Goal: Task Accomplishment & Management: Manage account settings

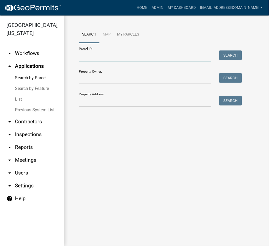
click at [100, 56] on input "Parcel ID:" at bounding box center [145, 56] width 132 height 11
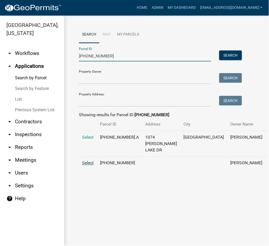
type input "[PHONE_NUMBER]"
click at [86, 172] on td "Select" at bounding box center [88, 166] width 18 height 18
click at [86, 166] on span "Select" at bounding box center [87, 163] width 11 height 5
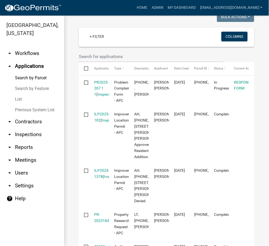
scroll to position [190, 0]
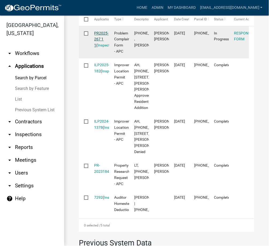
click at [99, 38] on link "PR2025-267 1 1" at bounding box center [101, 39] width 14 height 17
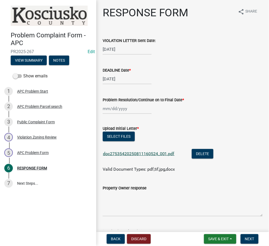
click at [162, 151] on link "doc27535420250811160524_001.pdf" at bounding box center [139, 153] width 72 height 5
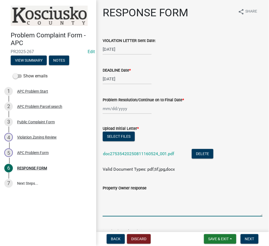
click at [106, 196] on textarea "Property Owner response" at bounding box center [183, 204] width 160 height 25
type textarea "8/13 cld wating ilp 2025-182 by 9/11 9/10 in ofc by 11/14"
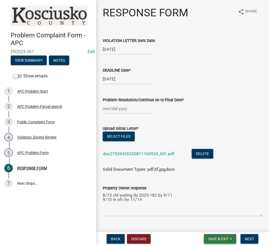
click at [224, 237] on span "Save & Exit" at bounding box center [218, 239] width 21 height 4
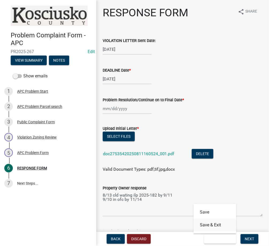
click at [200, 230] on button "Save & Exit" at bounding box center [215, 225] width 43 height 13
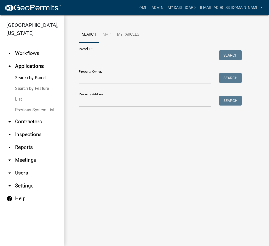
click at [91, 56] on input "Parcel ID:" at bounding box center [145, 56] width 132 height 11
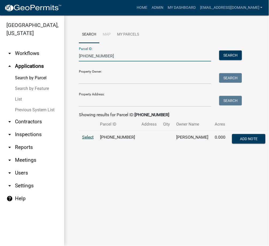
type input "[PHONE_NUMBER]"
click at [88, 137] on span "Select" at bounding box center [87, 137] width 11 height 5
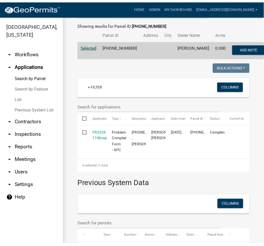
scroll to position [95, 0]
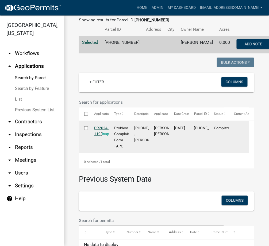
click at [102, 127] on link "PR2024-119" at bounding box center [101, 131] width 14 height 10
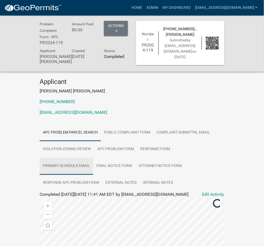
click at [93, 158] on link "Primary Schedule Email" at bounding box center [66, 166] width 53 height 17
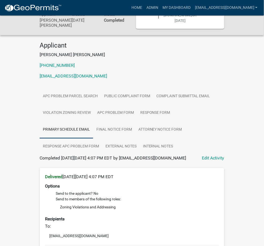
scroll to position [25, 0]
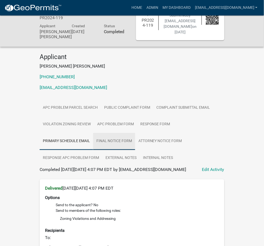
click at [135, 133] on link "Final Notice Form" at bounding box center [114, 141] width 42 height 17
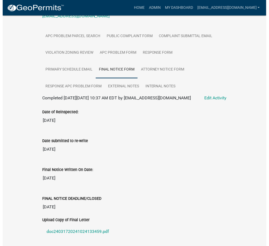
scroll to position [63, 0]
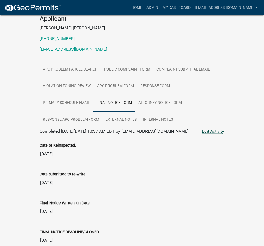
click at [224, 129] on link "Edit Activity" at bounding box center [213, 132] width 22 height 6
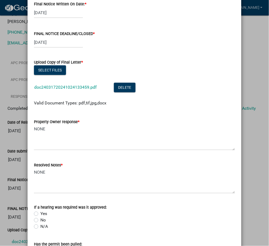
scroll to position [203, 0]
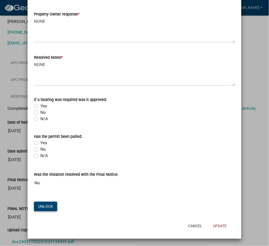
click at [41, 207] on button "Unlock" at bounding box center [45, 207] width 23 height 10
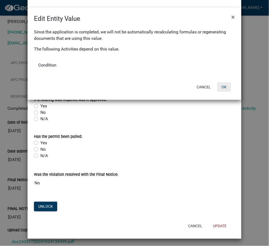
click at [224, 89] on button "OK" at bounding box center [224, 87] width 14 height 10
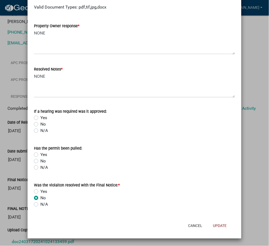
scroll to position [191, 0]
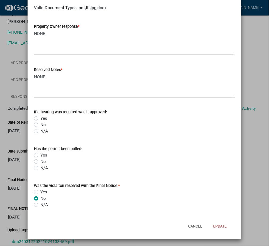
click at [40, 191] on label "Yes" at bounding box center [43, 192] width 7 height 6
click at [40, 191] on input "Yes" at bounding box center [41, 190] width 3 height 3
radio input "true"
click at [214, 230] on button "Update" at bounding box center [220, 227] width 22 height 10
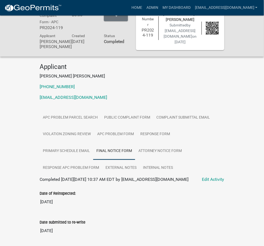
scroll to position [0, 0]
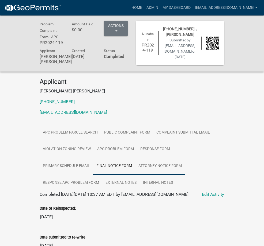
click at [185, 158] on link "Attorney Notice Form" at bounding box center [160, 166] width 50 height 17
click at [224, 192] on link "Edit Activity" at bounding box center [213, 195] width 22 height 6
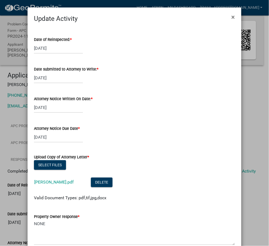
scroll to position [190, 0]
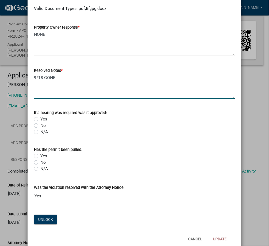
click at [87, 79] on textarea "9/18 GONE" at bounding box center [134, 86] width 201 height 25
type textarea "10/10 CLD BY 10/31 TO DECIDE COMBINE OR PETITION"
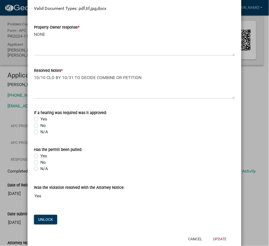
click at [46, 197] on input "Yes" at bounding box center [134, 196] width 201 height 11
click at [48, 213] on div "Was the violation resolved with the Attorney Notice: Yes Unlock" at bounding box center [134, 201] width 209 height 49
click at [47, 217] on button "Unlock" at bounding box center [45, 220] width 23 height 10
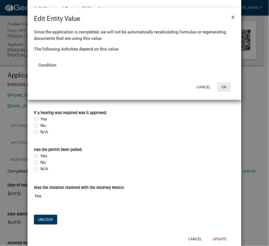
click at [228, 88] on button "OK" at bounding box center [224, 87] width 14 height 10
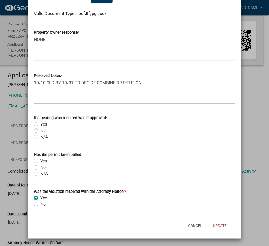
scroll to position [184, 0]
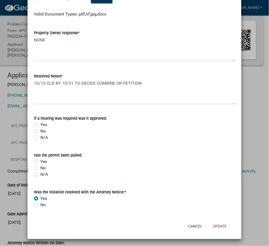
click at [34, 207] on div "No" at bounding box center [134, 205] width 201 height 6
click at [40, 204] on label "No" at bounding box center [42, 205] width 5 height 6
click at [40, 204] on input "No" at bounding box center [41, 203] width 3 height 3
radio input "true"
click at [217, 222] on button "Update" at bounding box center [220, 227] width 22 height 10
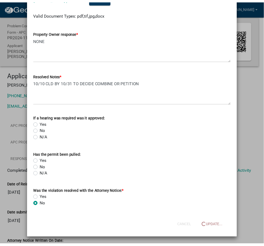
scroll to position [0, 0]
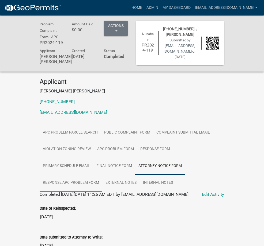
click at [40, 175] on link "Response APC Problem Form" at bounding box center [71, 183] width 63 height 17
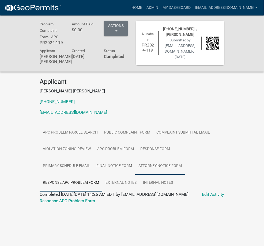
click at [185, 158] on link "Attorney Notice Form" at bounding box center [160, 166] width 50 height 17
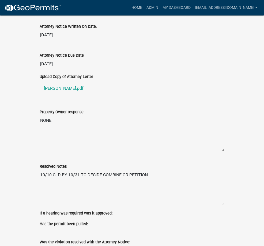
scroll to position [253, 0]
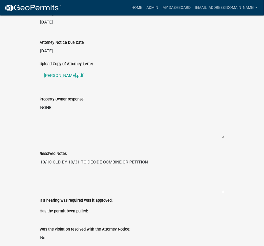
click at [165, 117] on div "Property Owner response NONE" at bounding box center [132, 115] width 192 height 55
click at [160, 6] on link "Admin" at bounding box center [152, 8] width 16 height 10
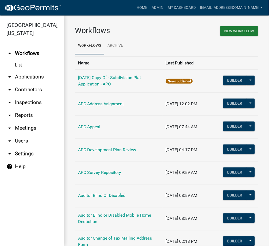
click at [33, 76] on link "arrow_drop_down Applications" at bounding box center [32, 77] width 64 height 13
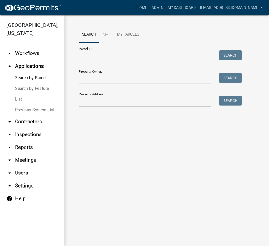
click at [118, 53] on input "Parcel ID:" at bounding box center [145, 56] width 132 height 11
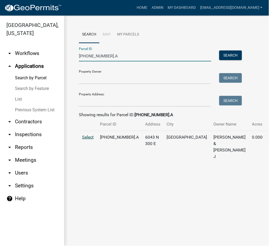
type input "[PHONE_NUMBER].A"
click at [89, 140] on span "Select" at bounding box center [87, 137] width 11 height 5
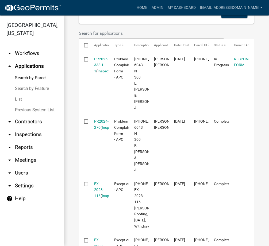
scroll to position [190, 0]
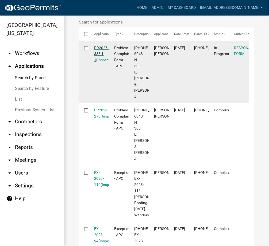
click at [103, 52] on link "PR2025-338 1 1" at bounding box center [101, 54] width 14 height 17
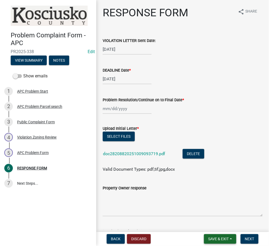
click at [221, 239] on span "Save & Exit" at bounding box center [218, 239] width 21 height 4
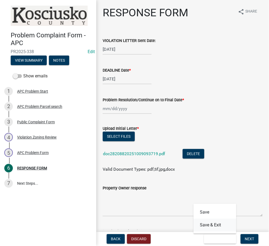
click at [217, 226] on button "Save & Exit" at bounding box center [215, 225] width 43 height 13
